Goal: Task Accomplishment & Management: Manage account settings

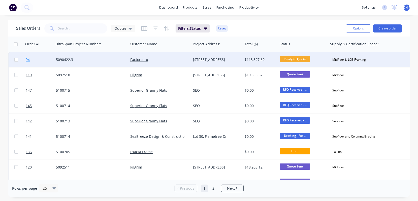
click at [30, 57] on span "94" at bounding box center [28, 59] width 4 height 5
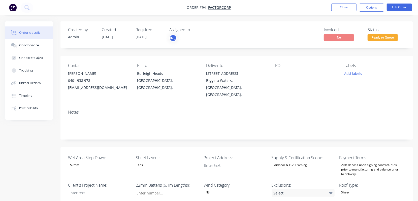
type input "46"
type input "232"
type input "0.0"
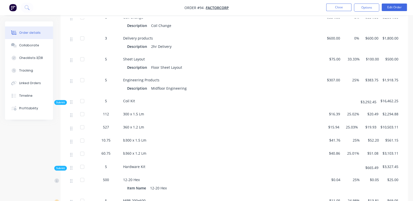
scroll to position [400, 0]
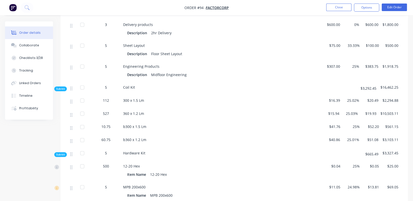
click at [381, 121] on div "$561.15" at bounding box center [390, 127] width 19 height 13
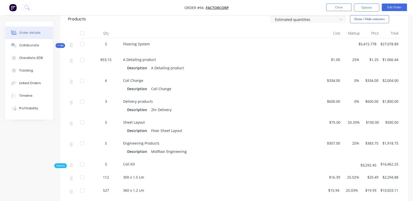
scroll to position [324, 0]
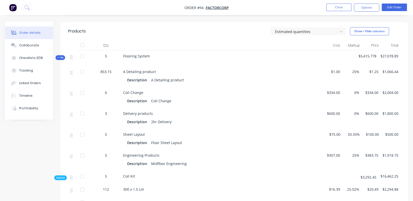
click at [64, 176] on span "Sub-kit" at bounding box center [60, 178] width 9 height 4
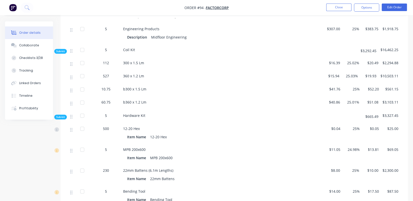
scroll to position [451, 0]
click at [63, 114] on div "Sub-kit" at bounding box center [60, 116] width 13 height 5
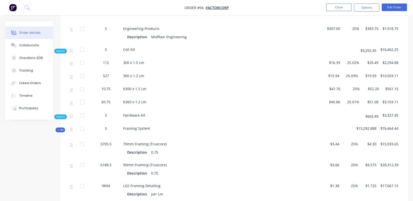
click at [63, 114] on div "Sub-kit" at bounding box center [60, 116] width 13 height 5
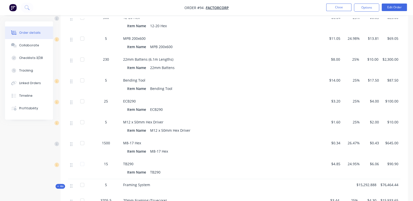
scroll to position [562, 0]
click at [143, 168] on div "Item Name" at bounding box center [137, 171] width 21 height 7
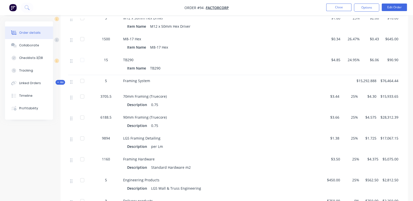
scroll to position [665, 0]
click at [294, 4] on nav "Order #94 - Factorcorp Close Options Edit Order" at bounding box center [206, 7] width 413 height 15
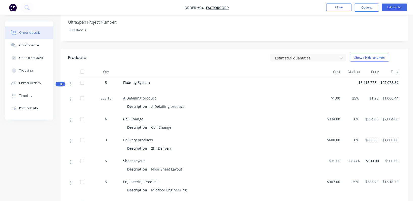
scroll to position [297, 0]
click at [103, 96] on span "853.15" at bounding box center [105, 98] width 11 height 5
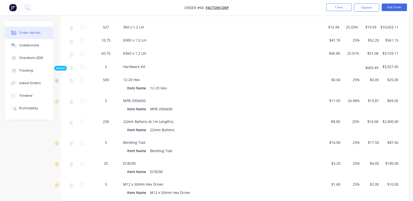
scroll to position [500, 0]
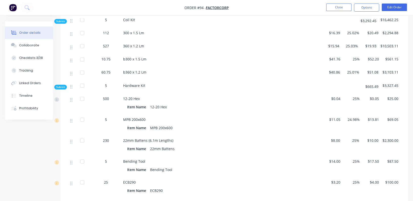
click at [381, 157] on div "$87.50" at bounding box center [390, 166] width 19 height 21
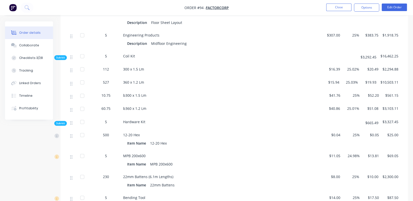
scroll to position [442, 0]
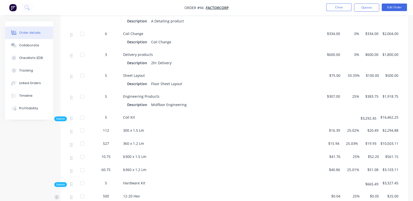
click at [395, 157] on div "$561.15" at bounding box center [390, 157] width 19 height 13
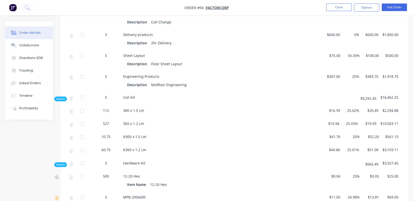
scroll to position [405, 0]
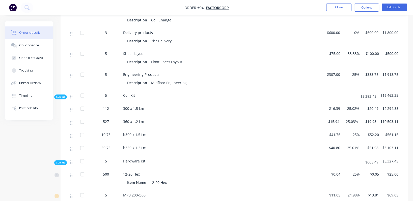
click at [105, 145] on span "60.75" at bounding box center [105, 147] width 9 height 5
click at [107, 132] on span "10.75" at bounding box center [105, 134] width 9 height 5
click at [107, 119] on span "527" at bounding box center [106, 121] width 6 height 5
click at [107, 132] on span "10.75" at bounding box center [105, 134] width 9 height 5
click at [106, 119] on span "527" at bounding box center [106, 121] width 6 height 5
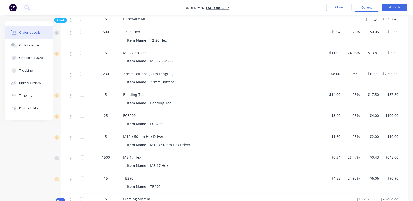
scroll to position [547, 0]
click at [391, 7] on button "Edit Order" at bounding box center [393, 8] width 25 height 8
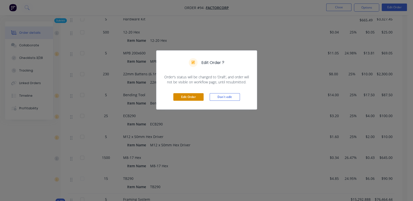
click at [191, 97] on button "Edit Order" at bounding box center [188, 97] width 30 height 8
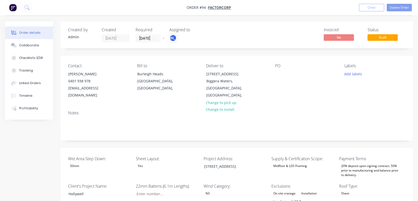
type input "46"
type input "232"
type input "0.0"
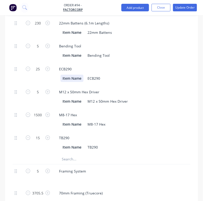
scroll to position [850, 0]
click at [68, 154] on input "text" at bounding box center [100, 159] width 76 height 10
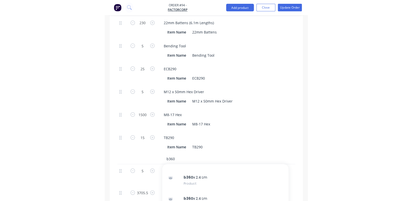
scroll to position [74, 0]
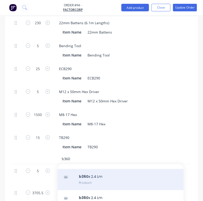
type input "b360"
click at [90, 169] on div "b360 x 2.4 Lm Product" at bounding box center [120, 179] width 126 height 21
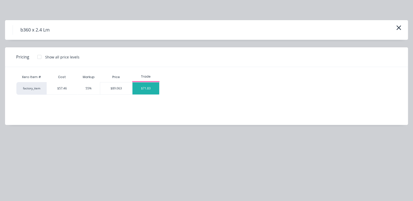
click at [150, 89] on div "$71.83" at bounding box center [145, 88] width 27 height 12
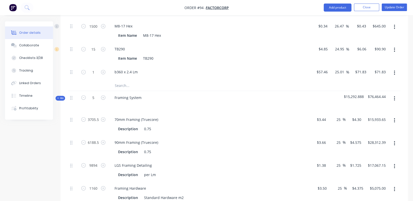
scroll to position [740, 0]
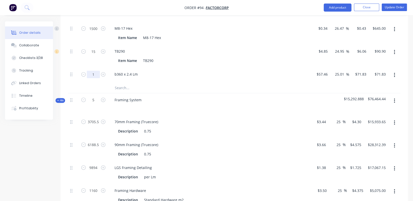
click at [95, 71] on input "1" at bounding box center [93, 75] width 13 height 8
type input "36"
type input "$2,585.88"
click at [213, 93] on div "Framing System" at bounding box center [209, 104] width 202 height 22
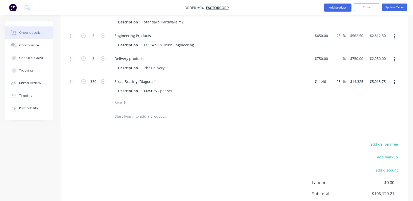
scroll to position [968, 0]
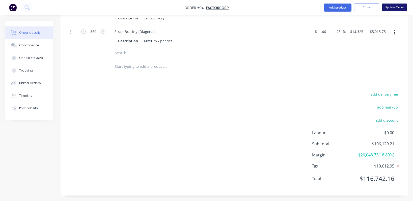
click at [392, 5] on button "Update Order" at bounding box center [393, 8] width 25 height 8
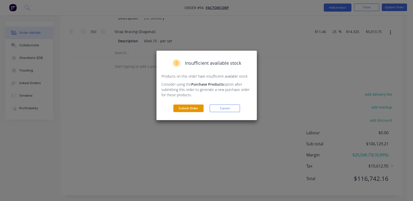
click at [190, 108] on button "Submit Order" at bounding box center [188, 109] width 30 height 8
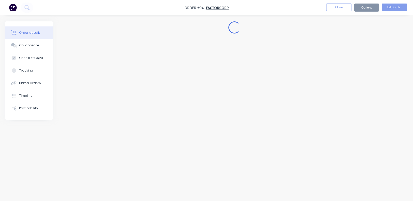
scroll to position [0, 0]
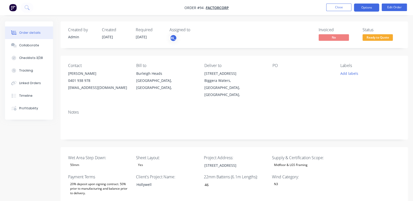
click at [367, 9] on button "Options" at bounding box center [366, 8] width 25 height 8
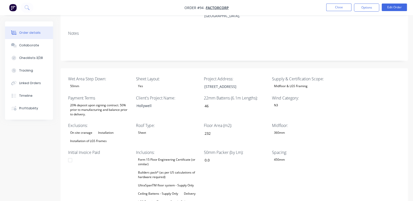
scroll to position [80, 0]
click at [101, 101] on div "20% deposit upon signing contract. 50% prior to manufacturing and balance prior…" at bounding box center [99, 109] width 63 height 16
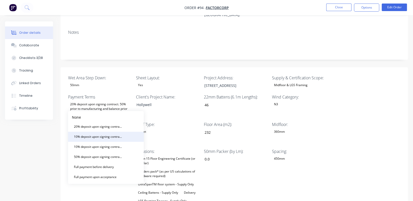
click at [101, 136] on div "10% deposit upon signing contract. 50% prior to manufacturing and balance prior…" at bounding box center [98, 137] width 53 height 7
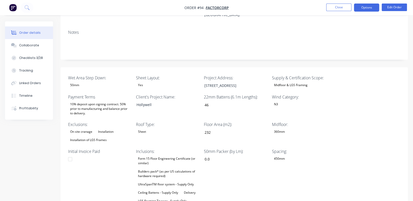
click at [370, 9] on button "Options" at bounding box center [366, 8] width 25 height 8
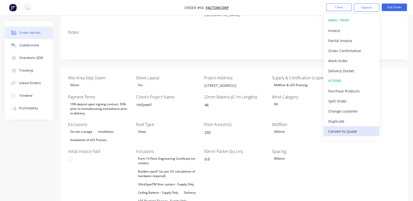
click at [350, 133] on div "Convert to Quote" at bounding box center [351, 131] width 46 height 7
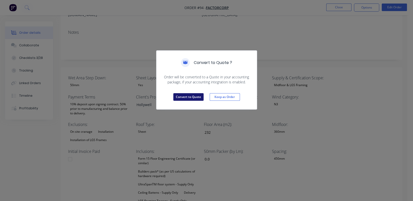
click at [191, 95] on button "Convert to Quote" at bounding box center [188, 97] width 30 height 8
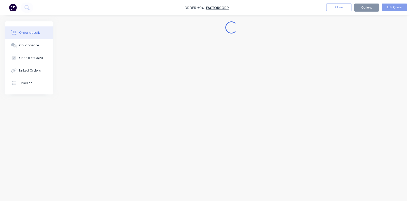
scroll to position [0, 0]
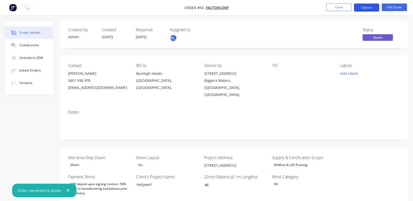
click at [371, 7] on button "Options" at bounding box center [366, 8] width 25 height 8
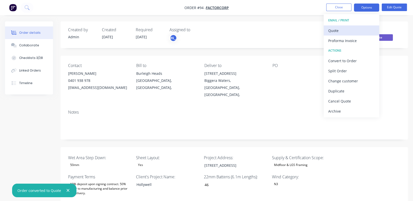
click at [349, 29] on div "Quote" at bounding box center [351, 30] width 46 height 7
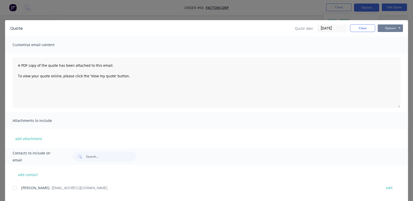
click at [383, 28] on button "Options" at bounding box center [389, 28] width 25 height 8
click at [387, 39] on button "Preview" at bounding box center [393, 37] width 32 height 8
click at [359, 28] on button "Close" at bounding box center [362, 28] width 25 height 8
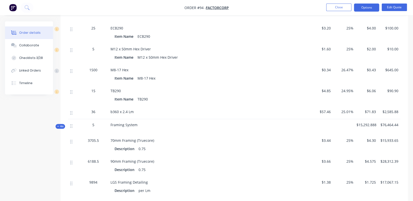
scroll to position [635, 0]
